Goal: Task Accomplishment & Management: Use online tool/utility

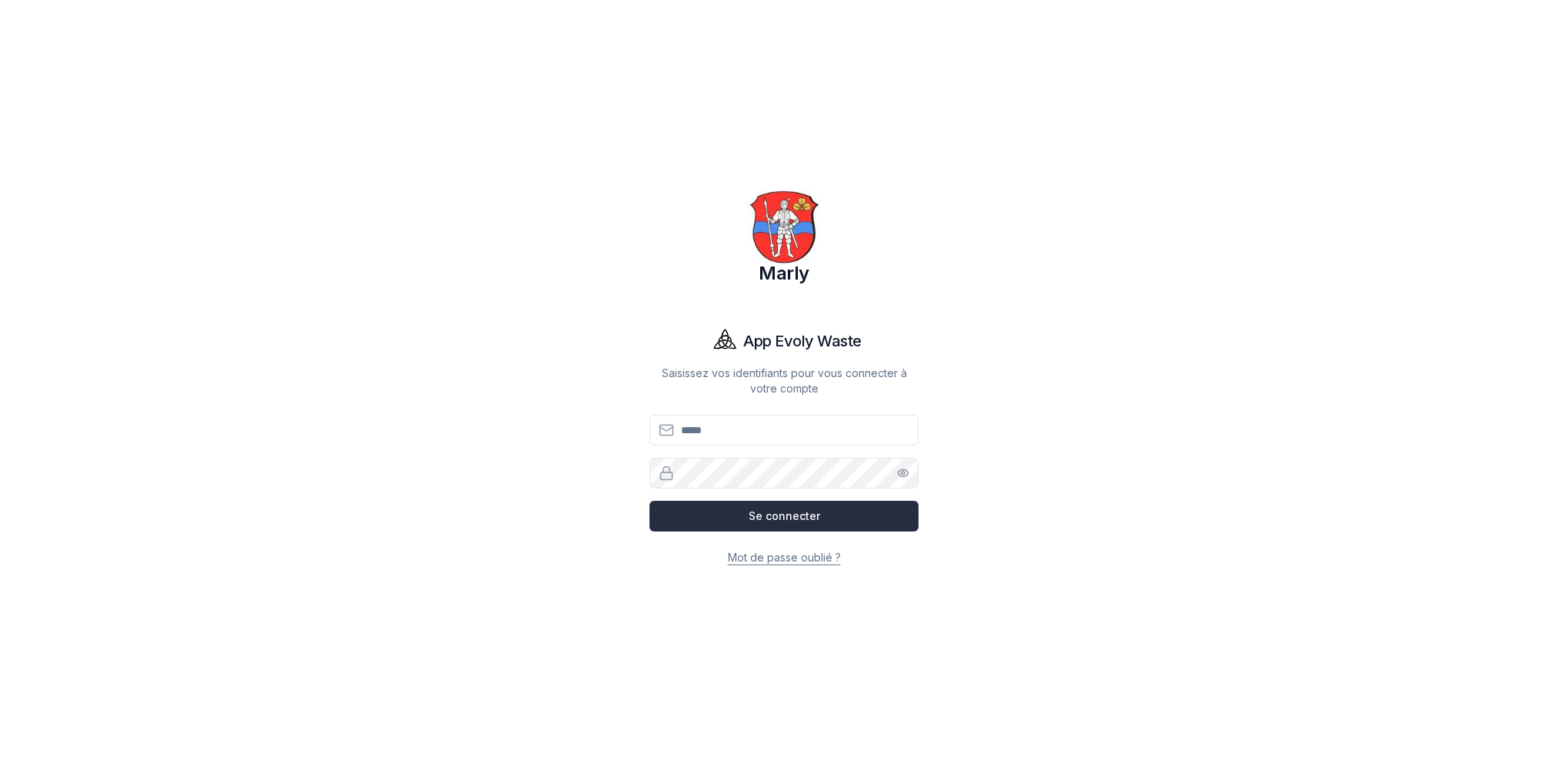
type input "**********"
click at [773, 509] on button "Se connecter" at bounding box center [784, 516] width 269 height 31
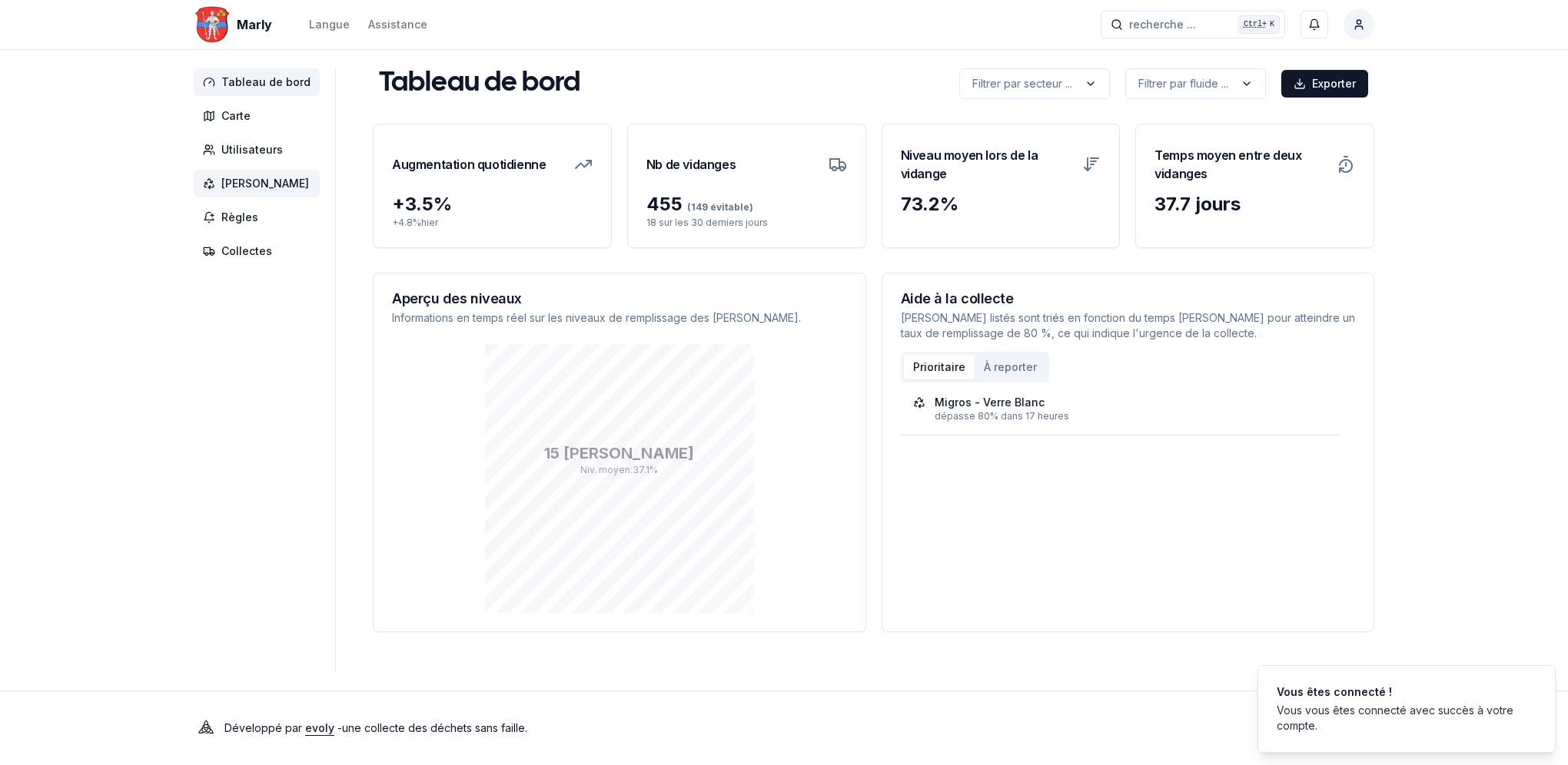
click at [247, 183] on span "[PERSON_NAME]" at bounding box center [265, 184] width 87 height 15
